Goal: Transaction & Acquisition: Purchase product/service

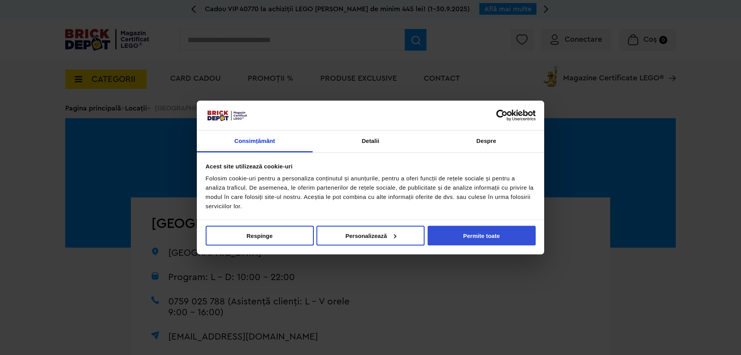
click at [481, 237] on button "Permite toate" at bounding box center [482, 235] width 108 height 20
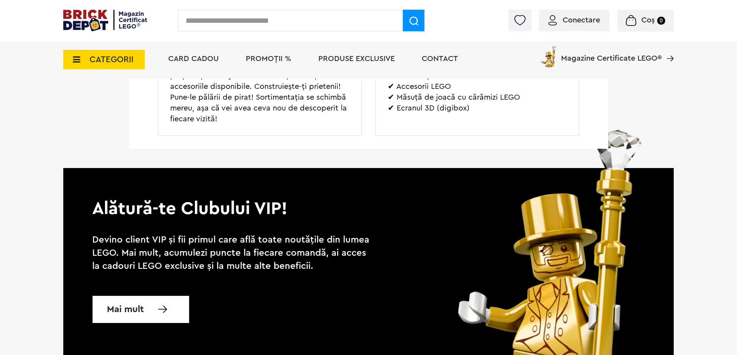
scroll to position [1158, 0]
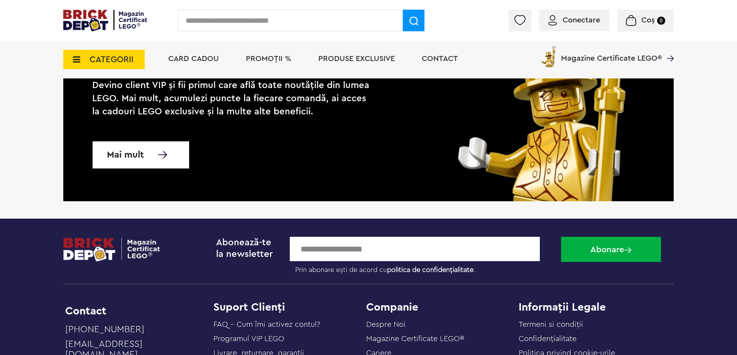
click at [136, 153] on span "Mai mult" at bounding box center [125, 155] width 37 height 8
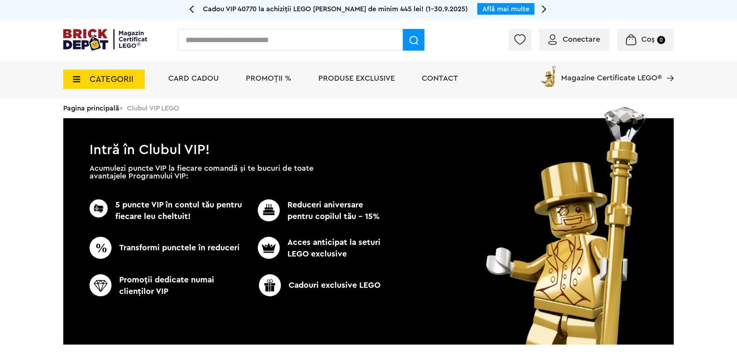
click at [109, 81] on span "CATEGORII" at bounding box center [112, 79] width 44 height 8
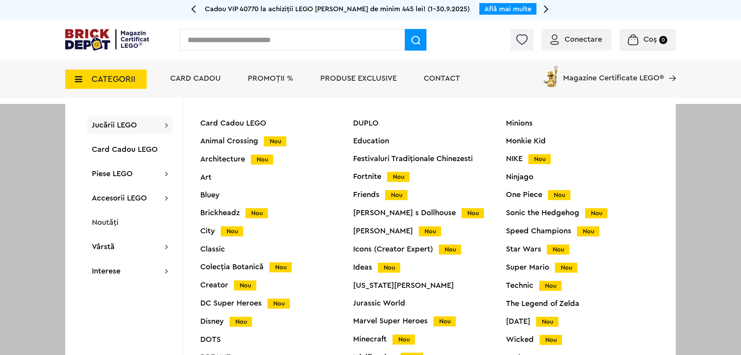
click at [207, 75] on span "Card Cadou" at bounding box center [195, 79] width 51 height 8
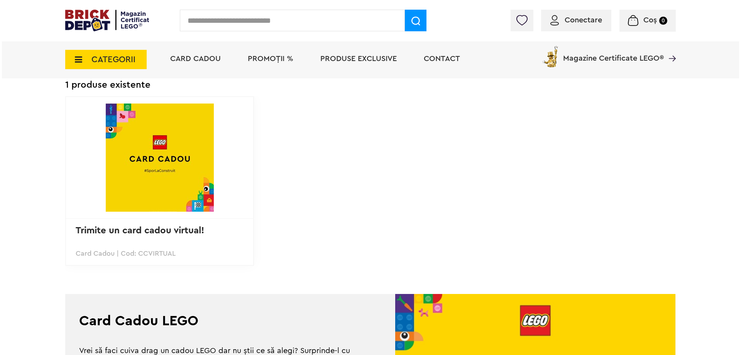
scroll to position [39, 0]
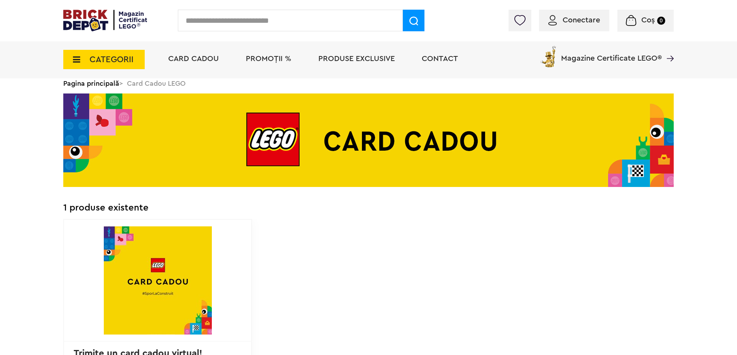
click at [121, 59] on span "CATEGORII" at bounding box center [112, 59] width 44 height 8
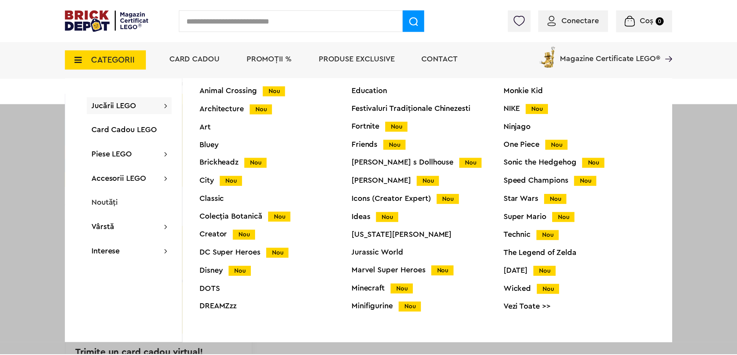
scroll to position [0, 0]
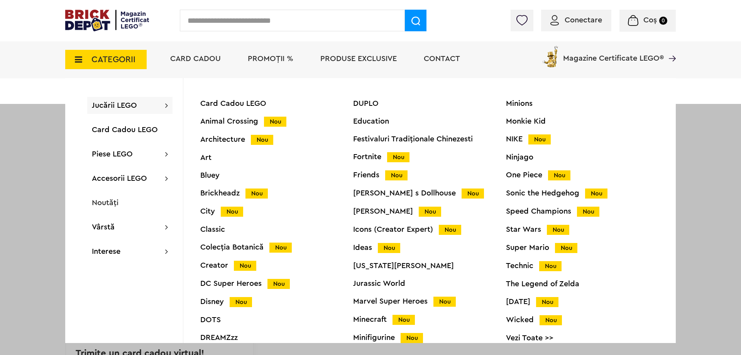
click at [396, 248] on span "Nou" at bounding box center [389, 248] width 22 height 10
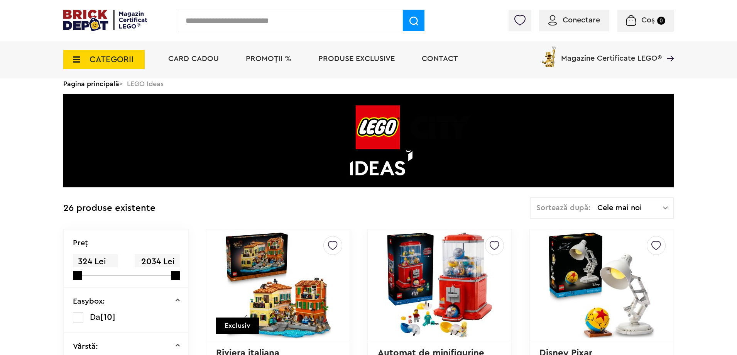
scroll to position [39, 0]
click at [134, 55] on span "CATEGORII" at bounding box center [103, 59] width 81 height 19
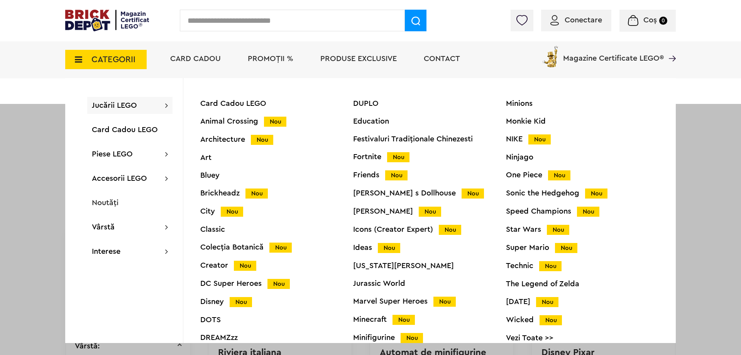
click at [107, 105] on span "Jucării LEGO" at bounding box center [114, 106] width 45 height 8
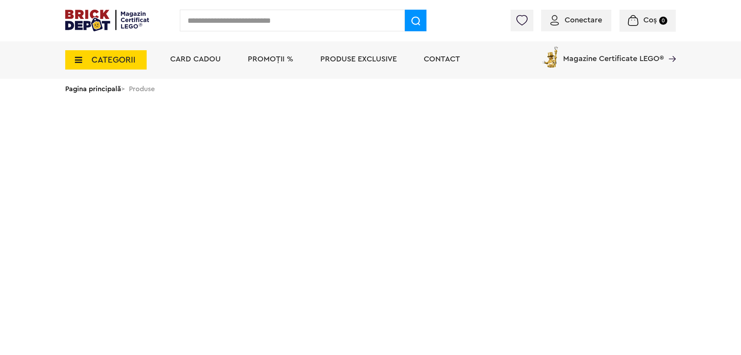
click at [114, 85] on link "Pagina principală" at bounding box center [93, 88] width 56 height 7
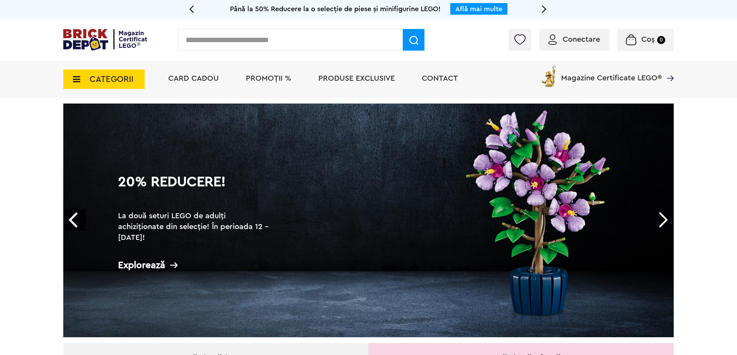
drag, startPoint x: 123, startPoint y: 78, endPoint x: 139, endPoint y: 83, distance: 16.2
click at [123, 78] on span "CATEGORII" at bounding box center [112, 79] width 44 height 8
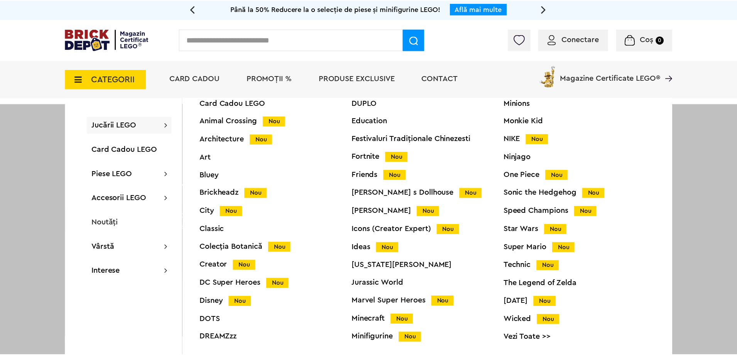
scroll to position [30, 0]
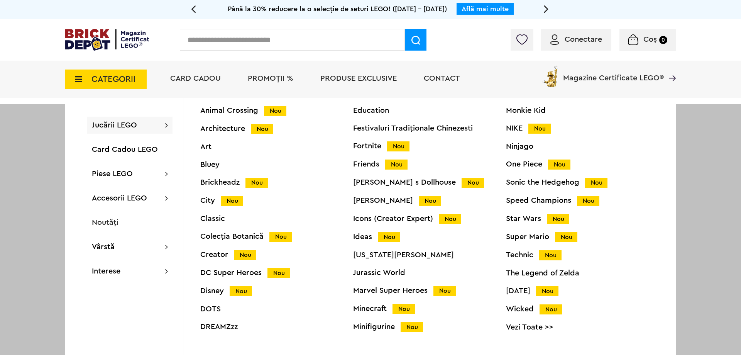
click at [243, 221] on div "Classic" at bounding box center [276, 219] width 153 height 8
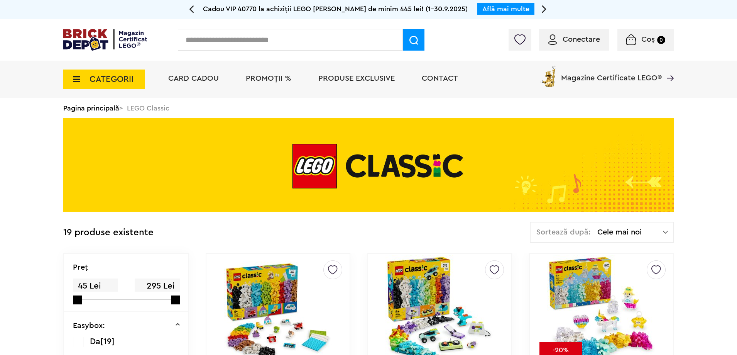
click at [120, 75] on span "CATEGORII" at bounding box center [112, 79] width 44 height 8
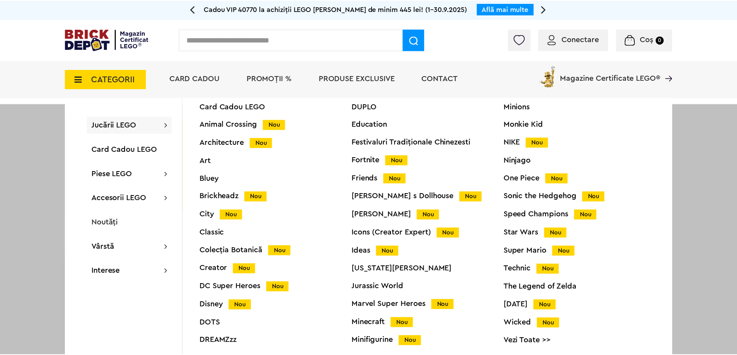
scroll to position [30, 0]
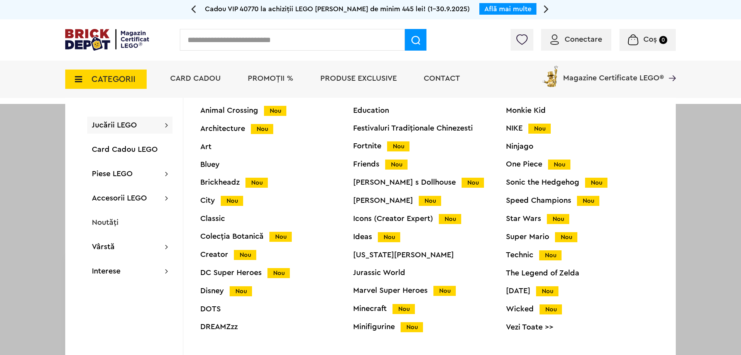
click at [376, 240] on div "Ideas Nou" at bounding box center [429, 237] width 153 height 8
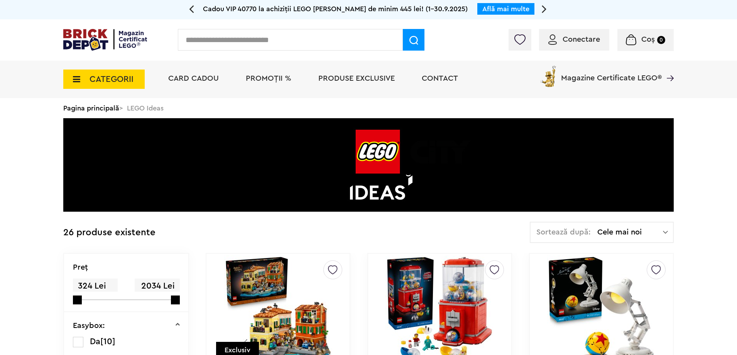
click at [132, 79] on span "CATEGORII" at bounding box center [112, 79] width 44 height 8
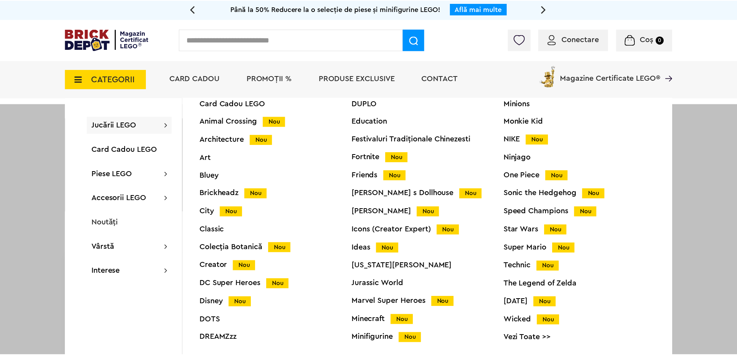
scroll to position [30, 0]
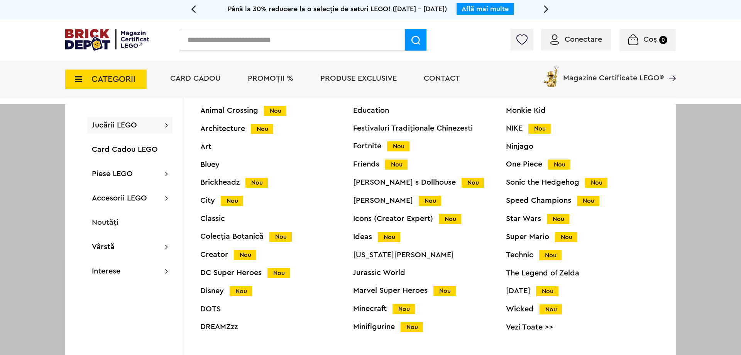
click at [388, 225] on div "DUPLO Education Festivaluri Tradiţionale Chinezesti Fortnite Nou Friends Nou Ga…" at bounding box center [429, 215] width 153 height 252
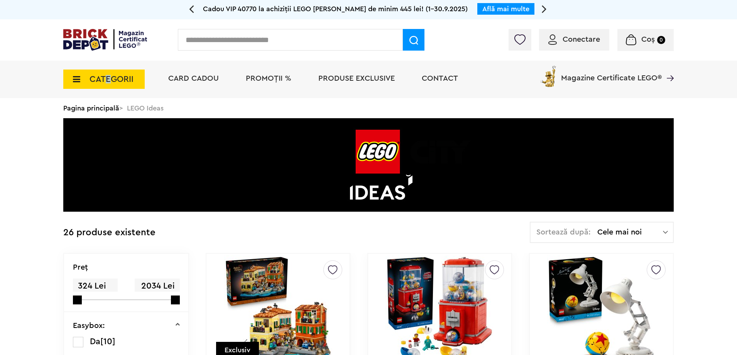
click at [108, 82] on span "CATEGORII" at bounding box center [103, 78] width 81 height 19
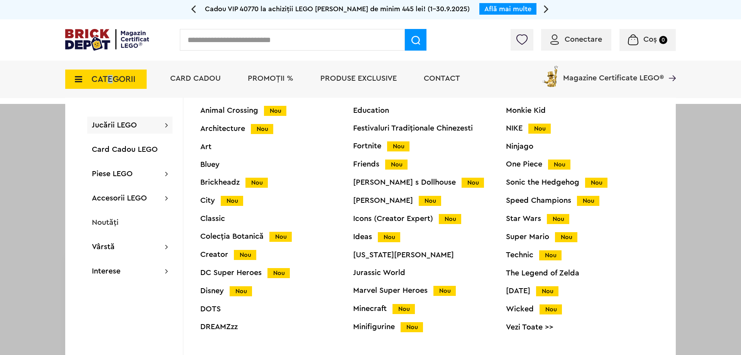
click at [385, 215] on div "Icons (Creator Expert) Nou" at bounding box center [429, 219] width 153 height 8
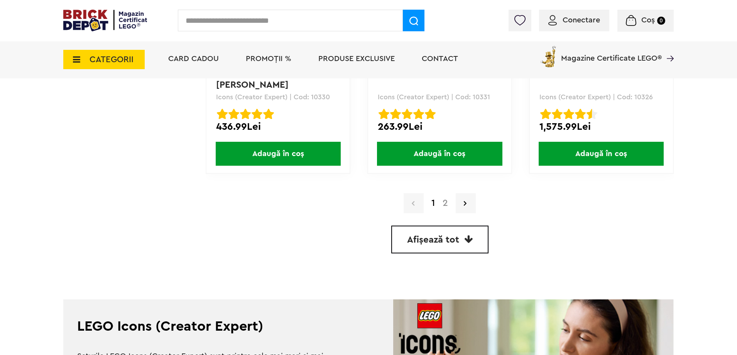
scroll to position [2239, 0]
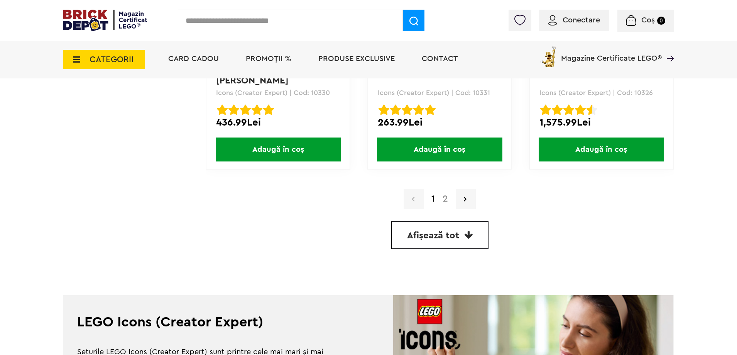
click at [474, 230] on link "Afișează tot" at bounding box center [439, 235] width 97 height 28
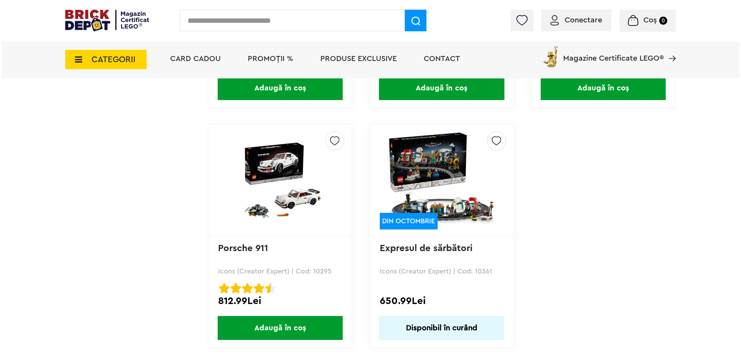
scroll to position [3307, 0]
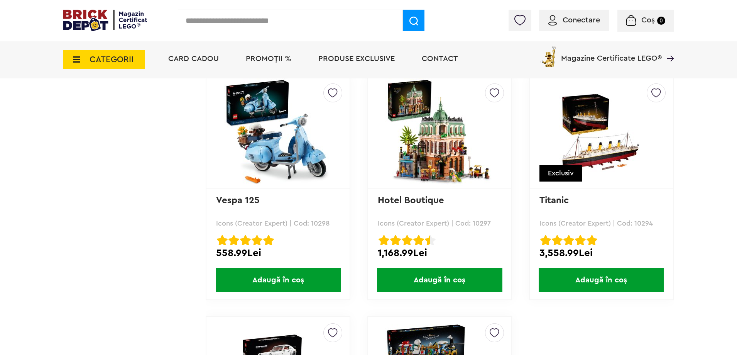
click at [279, 11] on input "text" at bounding box center [290, 21] width 225 height 22
click at [247, 16] on input "text" at bounding box center [290, 21] width 225 height 22
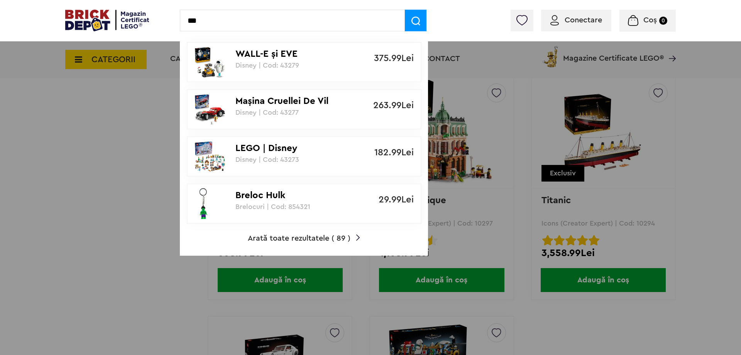
type input "***"
click at [308, 69] on p "Disney | Cod: 43279" at bounding box center [299, 65] width 129 height 8
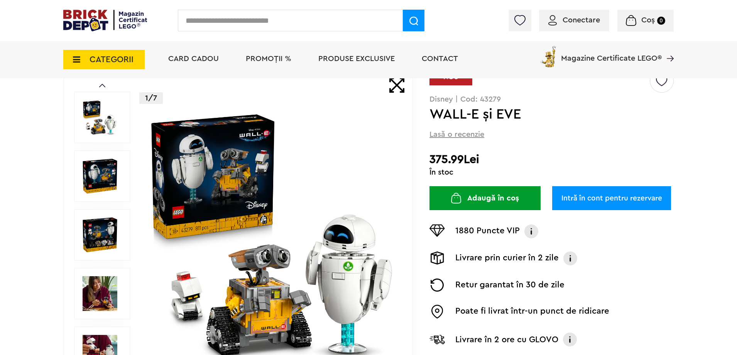
scroll to position [77, 0]
